Goal: Check status

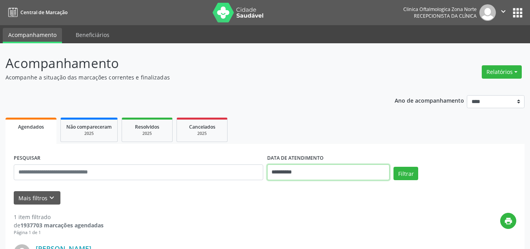
click at [319, 171] on input "**********" at bounding box center [328, 172] width 123 height 16
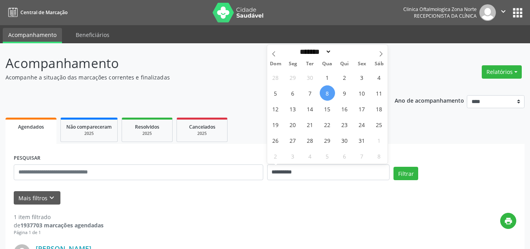
click at [325, 92] on span "8" at bounding box center [327, 92] width 15 height 15
type input "**********"
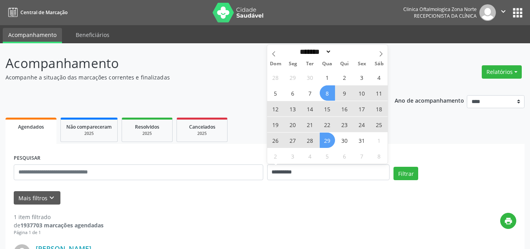
click at [334, 142] on span "29" at bounding box center [327, 139] width 15 height 15
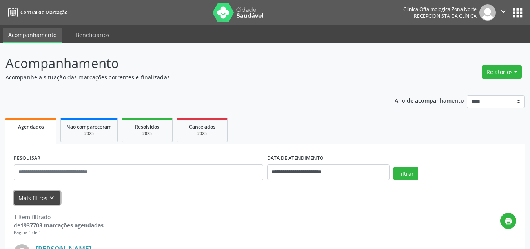
click at [55, 196] on icon "keyboard_arrow_down" at bounding box center [52, 197] width 9 height 9
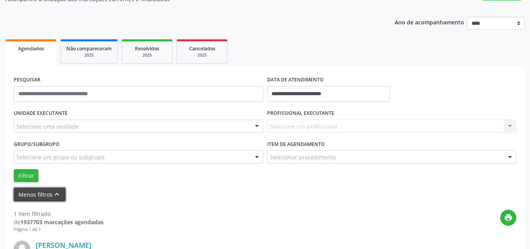
scroll to position [79, 0]
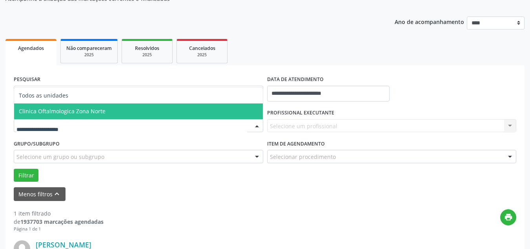
drag, startPoint x: 61, startPoint y: 104, endPoint x: 75, endPoint y: 108, distance: 13.9
click at [75, 108] on span "Clinica Oftalmologica Zona Norte" at bounding box center [138, 111] width 249 height 16
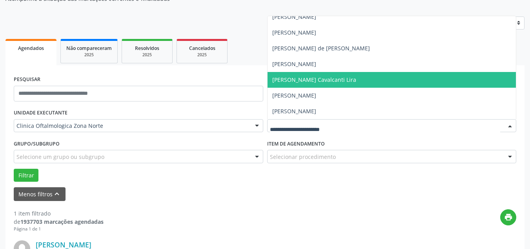
scroll to position [15, 0]
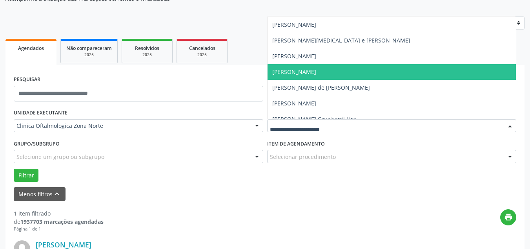
click at [305, 71] on span "[PERSON_NAME]" at bounding box center [295, 71] width 44 height 7
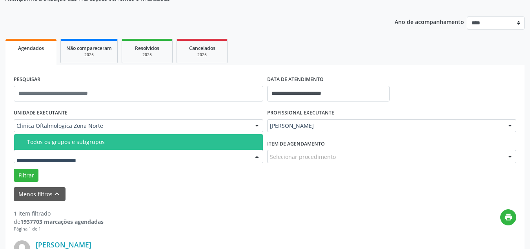
click at [62, 143] on div "Todos os grupos e subgrupos" at bounding box center [142, 142] width 231 height 6
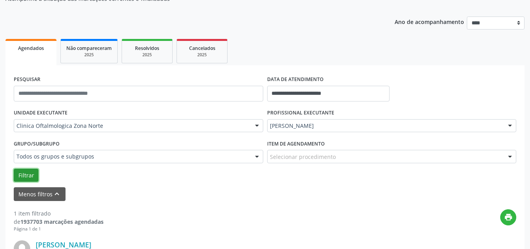
drag, startPoint x: 21, startPoint y: 179, endPoint x: 135, endPoint y: 199, distance: 116.1
click at [26, 179] on button "Filtrar" at bounding box center [26, 174] width 25 height 13
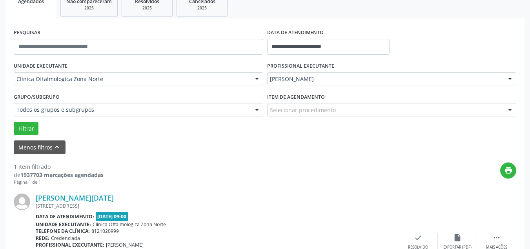
scroll to position [188, 0]
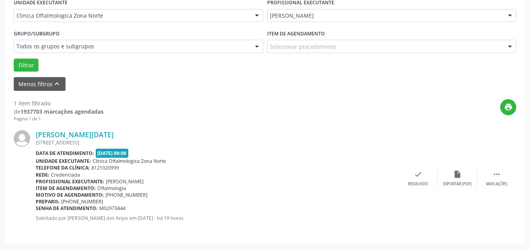
drag, startPoint x: 108, startPoint y: 136, endPoint x: 35, endPoint y: 137, distance: 72.3
click at [35, 137] on div "[PERSON_NAME][DATE] 36, [GEOGRAPHIC_DATA] I, PAULISTA - [GEOGRAPHIC_DATA] Data …" at bounding box center [265, 178] width 503 height 113
copy div "[PERSON_NAME][DATE]"
